Goal: Transaction & Acquisition: Purchase product/service

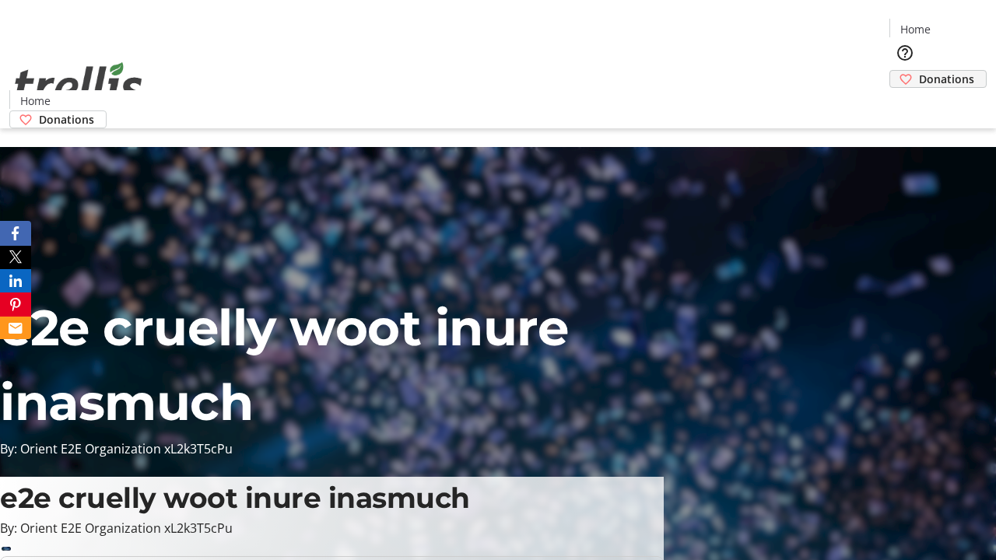
click at [919, 71] on span "Donations" at bounding box center [946, 79] width 55 height 16
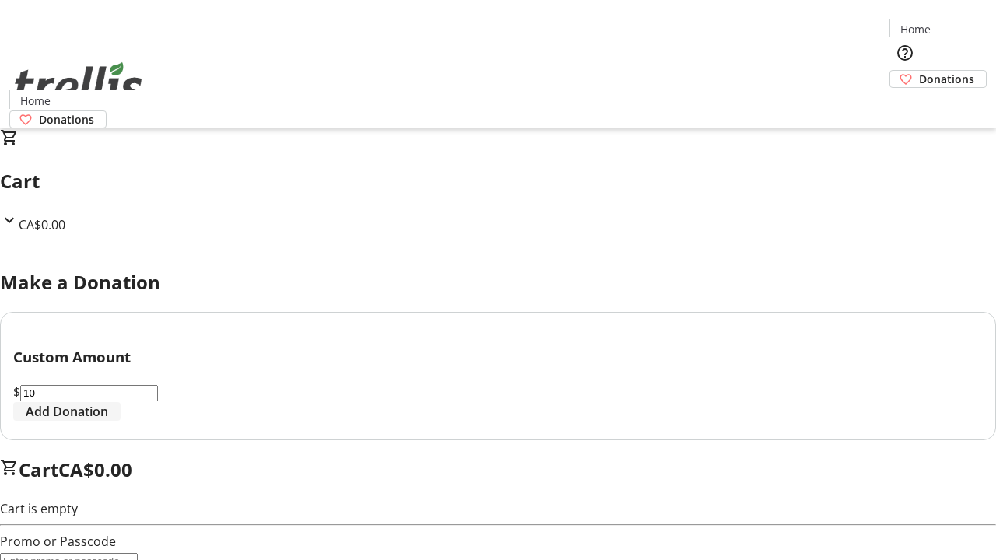
click at [108, 421] on span "Add Donation" at bounding box center [67, 411] width 82 height 19
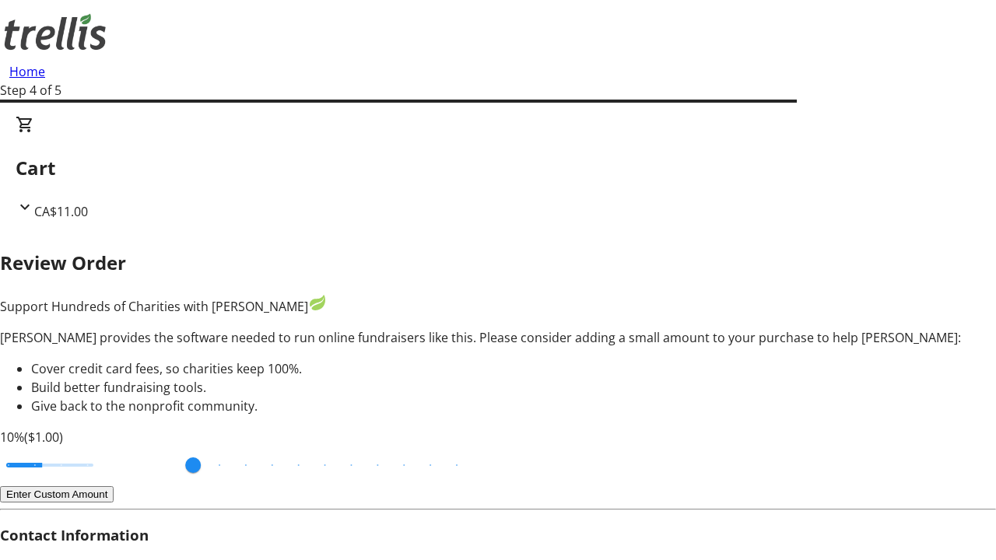
click at [114, 486] on button "Enter Custom Amount" at bounding box center [57, 494] width 114 height 16
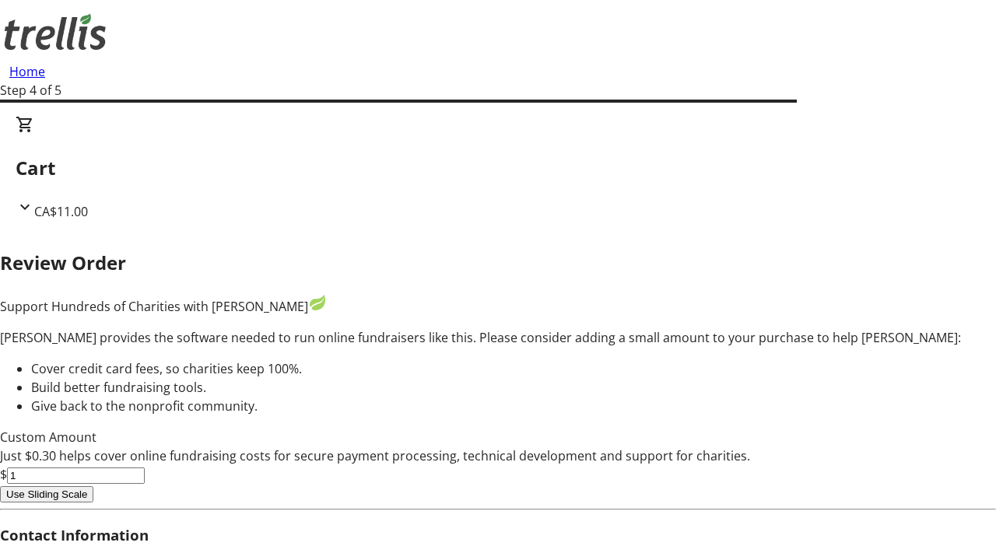
type input "5"
